Goal: Navigation & Orientation: Find specific page/section

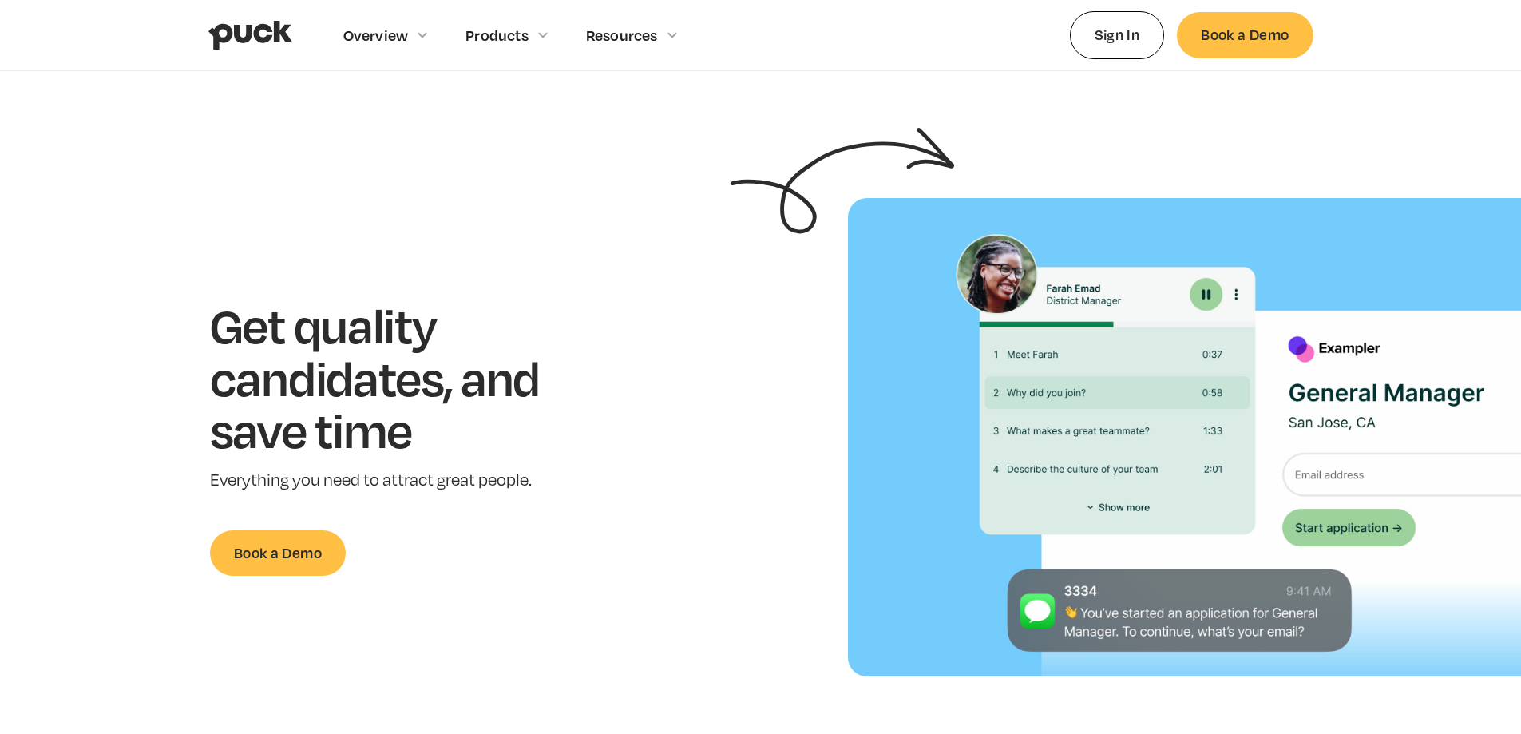
click at [230, 30] on img "home" at bounding box center [250, 35] width 84 height 30
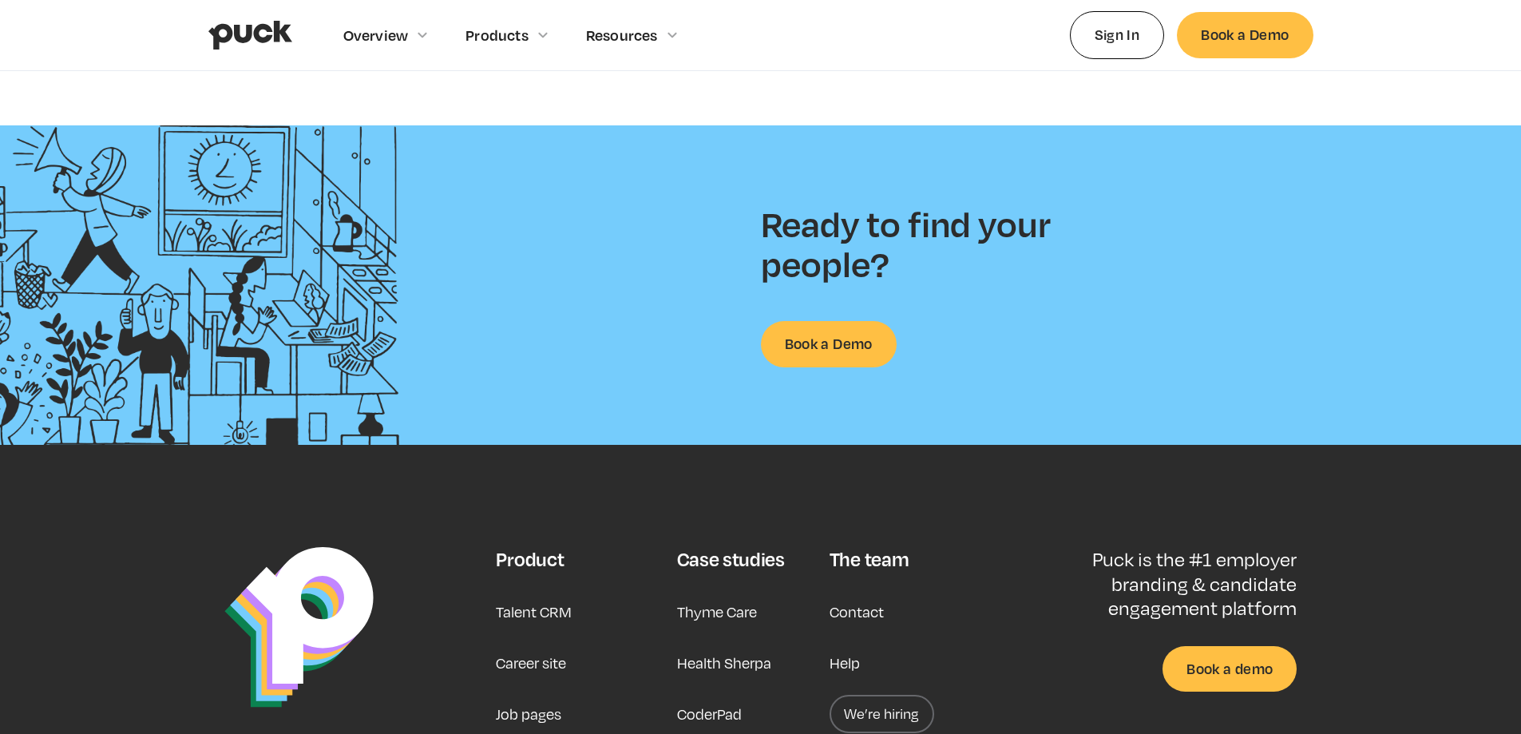
scroll to position [4193, 0]
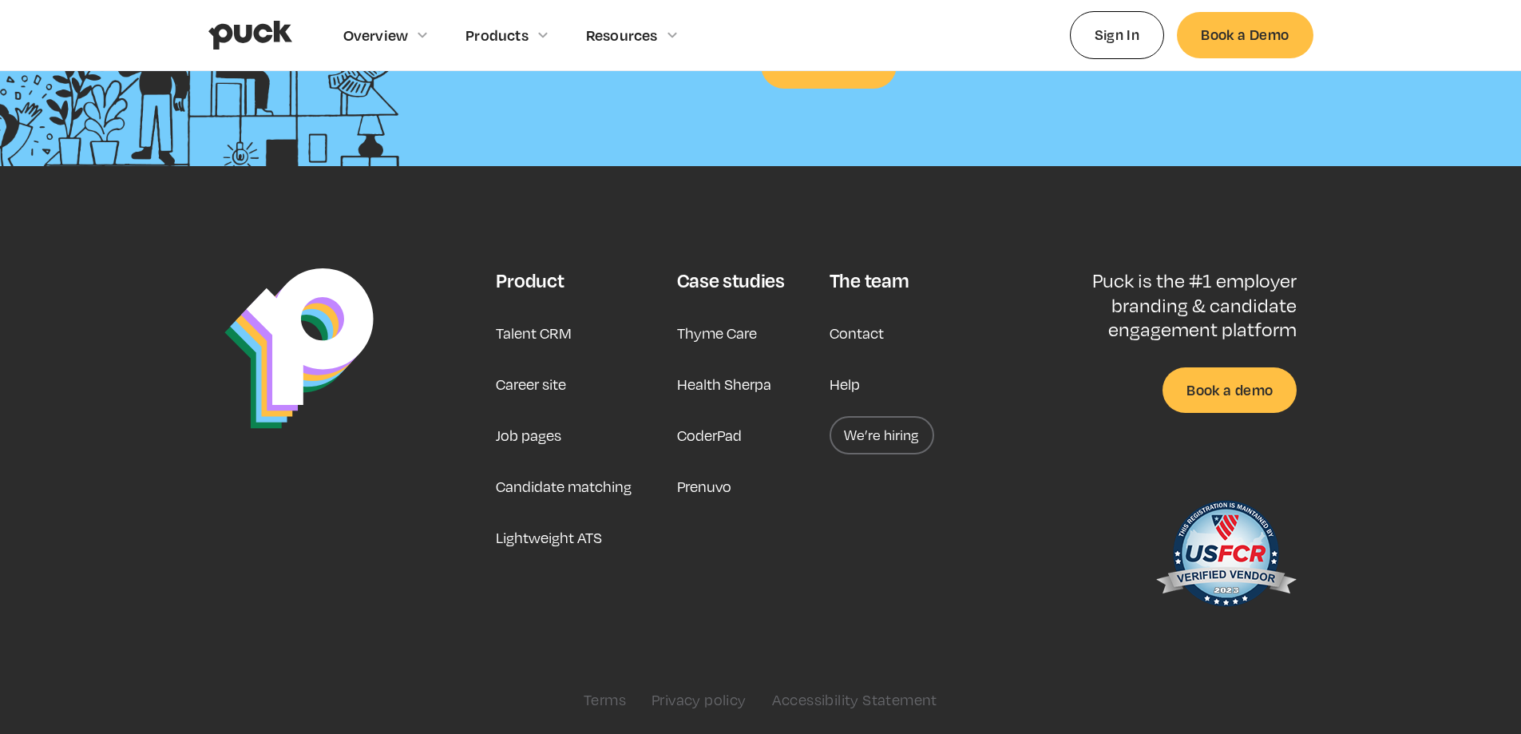
click at [676, 696] on link "Privacy policy" at bounding box center [698, 700] width 95 height 18
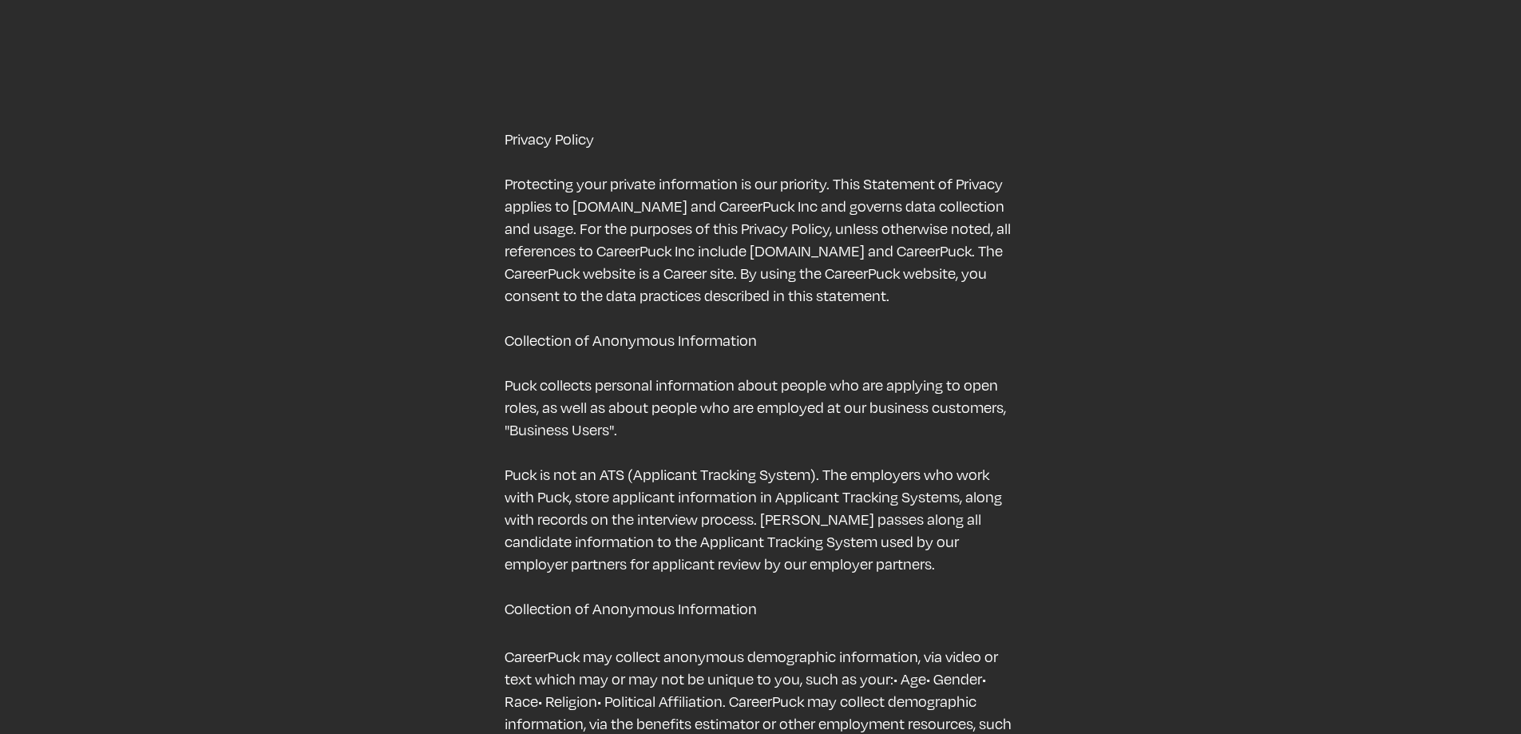
scroll to position [4961, 0]
